Goal: Transaction & Acquisition: Purchase product/service

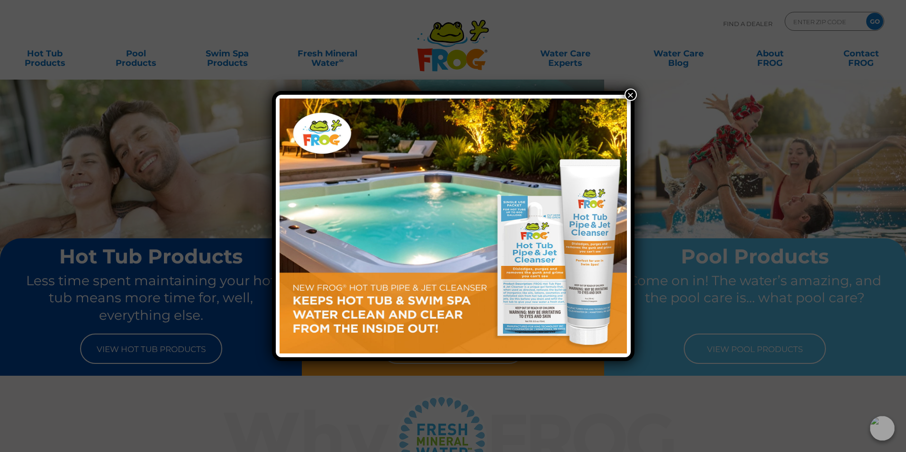
click at [630, 94] on button "×" at bounding box center [630, 95] width 12 height 12
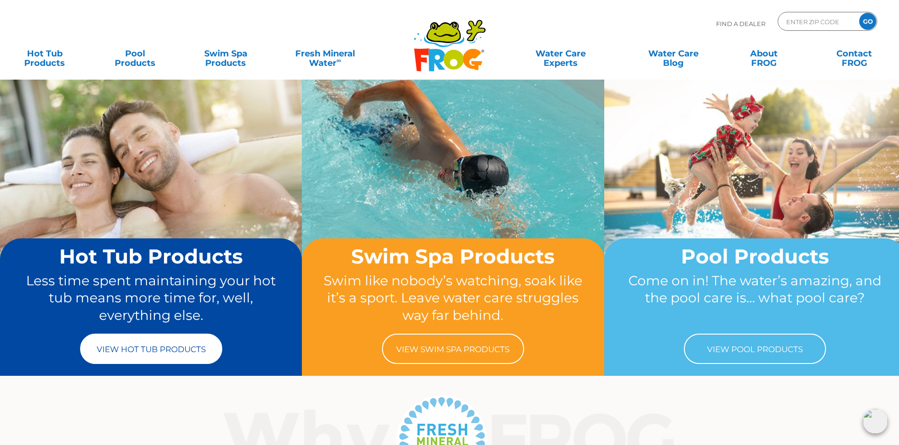
click at [181, 347] on link "View Hot Tub Products" at bounding box center [151, 348] width 142 height 30
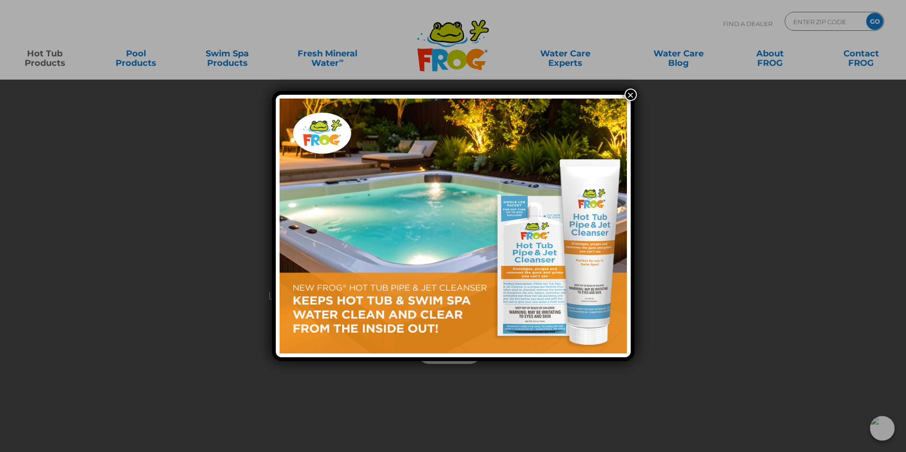
click at [630, 92] on button "×" at bounding box center [630, 95] width 12 height 12
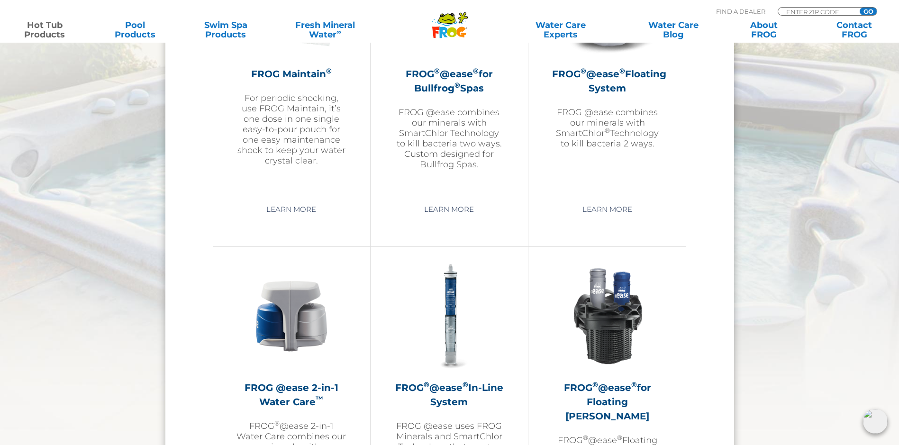
scroll to position [1184, 0]
